Goal: Communication & Community: Share content

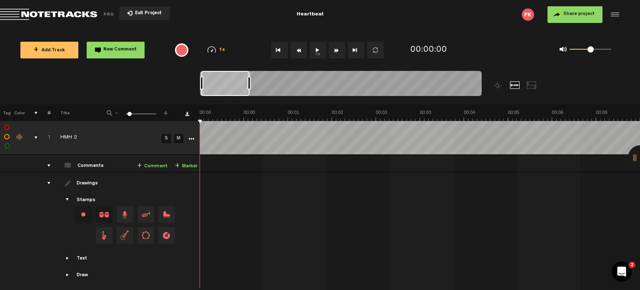
click at [573, 18] on button "Share project" at bounding box center [575, 14] width 55 height 17
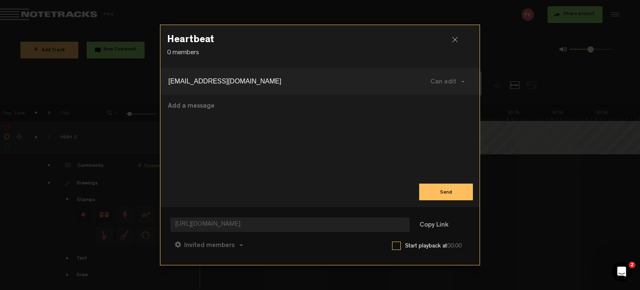
drag, startPoint x: 253, startPoint y: 83, endPoint x: 243, endPoint y: 78, distance: 11.2
click at [243, 78] on input "[EMAIL_ADDRESS][DOMAIN_NAME]" at bounding box center [288, 81] width 240 height 13
type input "[EMAIL_ADDRESS][DOMAIN_NAME]"
click at [218, 113] on textarea at bounding box center [320, 135] width 306 height 68
type textarea "t"
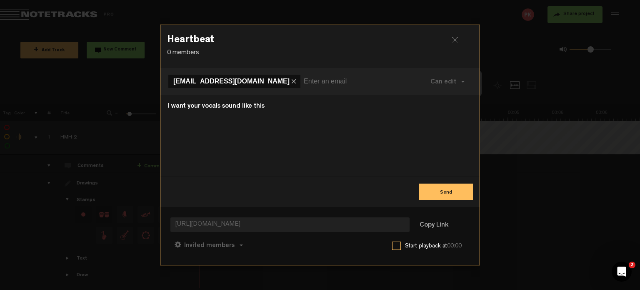
type textarea "I want your vocals sound like this"
click at [290, 81] on md-icon "button" at bounding box center [294, 82] width 8 height 8
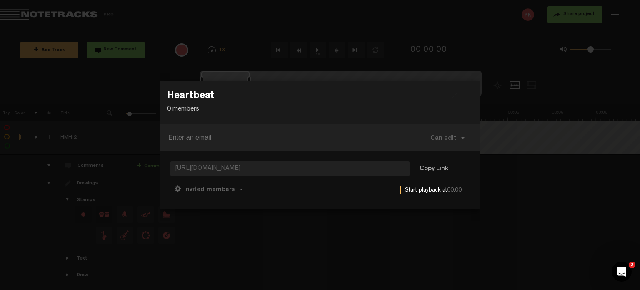
click at [457, 98] on div at bounding box center [458, 99] width 13 height 13
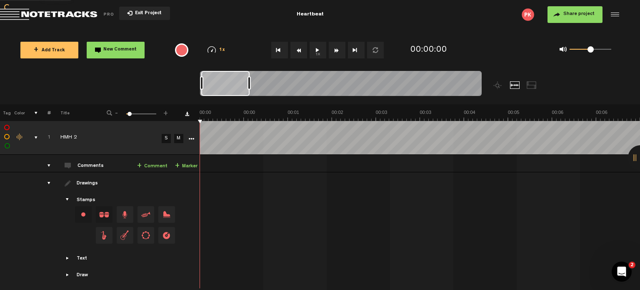
click at [328, 105] on th at bounding box center [420, 112] width 440 height 17
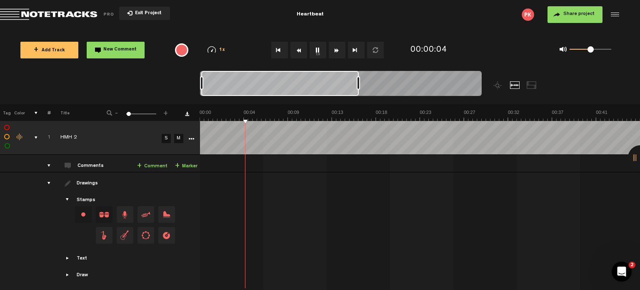
drag, startPoint x: 249, startPoint y: 83, endPoint x: 358, endPoint y: 76, distance: 109.4
click at [358, 76] on div at bounding box center [341, 85] width 282 height 28
click at [248, 111] on img at bounding box center [420, 115] width 440 height 12
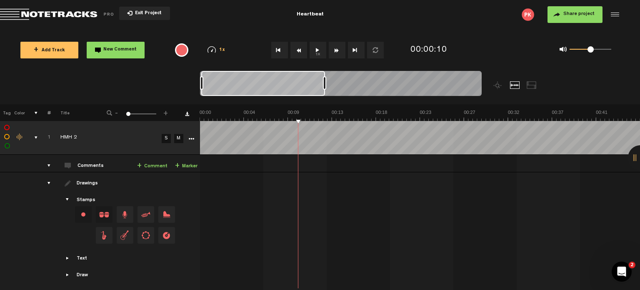
drag, startPoint x: 355, startPoint y: 83, endPoint x: 302, endPoint y: 90, distance: 53.7
click at [302, 90] on div at bounding box center [341, 85] width 282 height 28
click at [298, 110] on img at bounding box center [640, 115] width 881 height 12
